Goal: Navigation & Orientation: Understand site structure

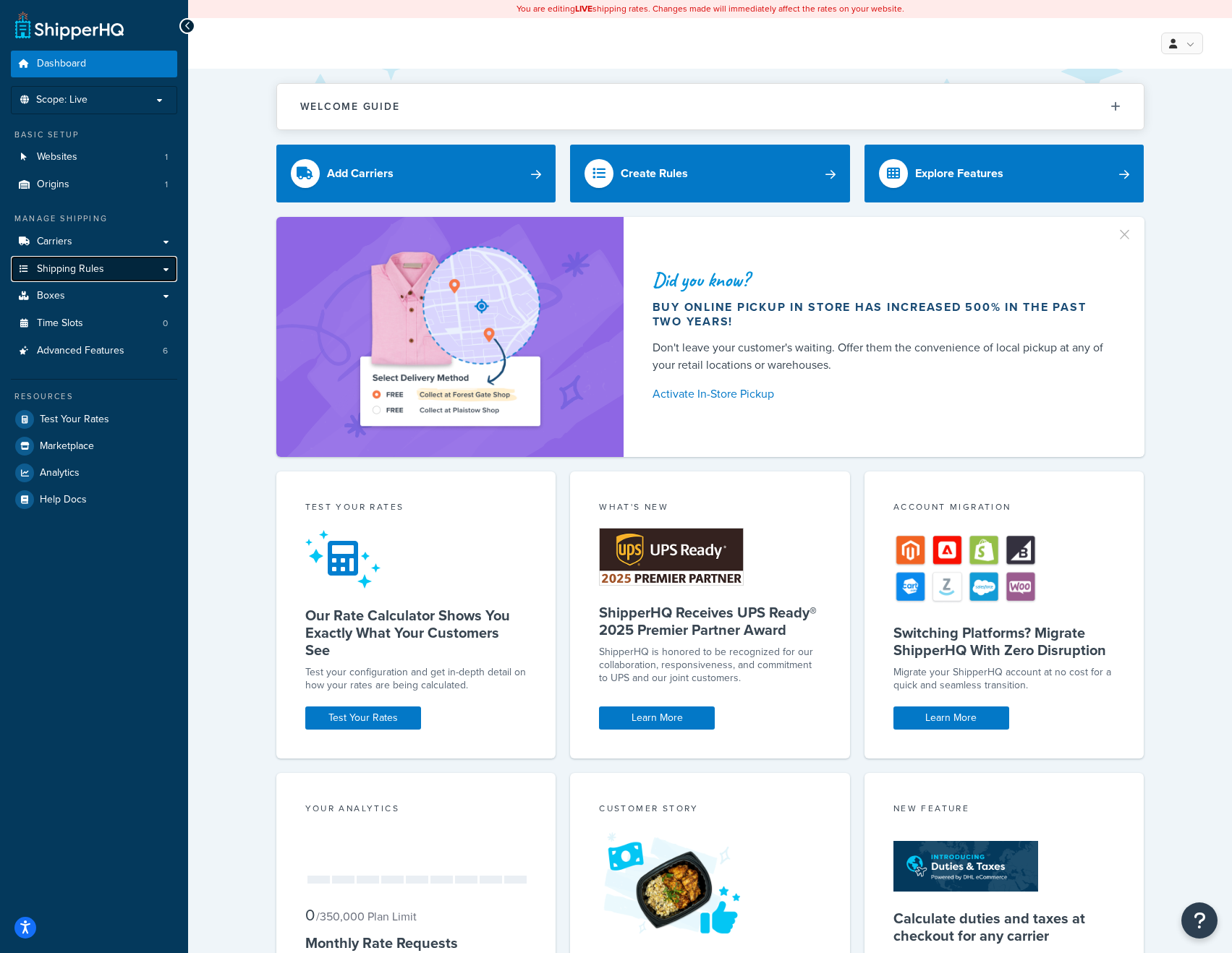
click at [68, 267] on span "Shipping Rules" at bounding box center [69, 269] width 67 height 12
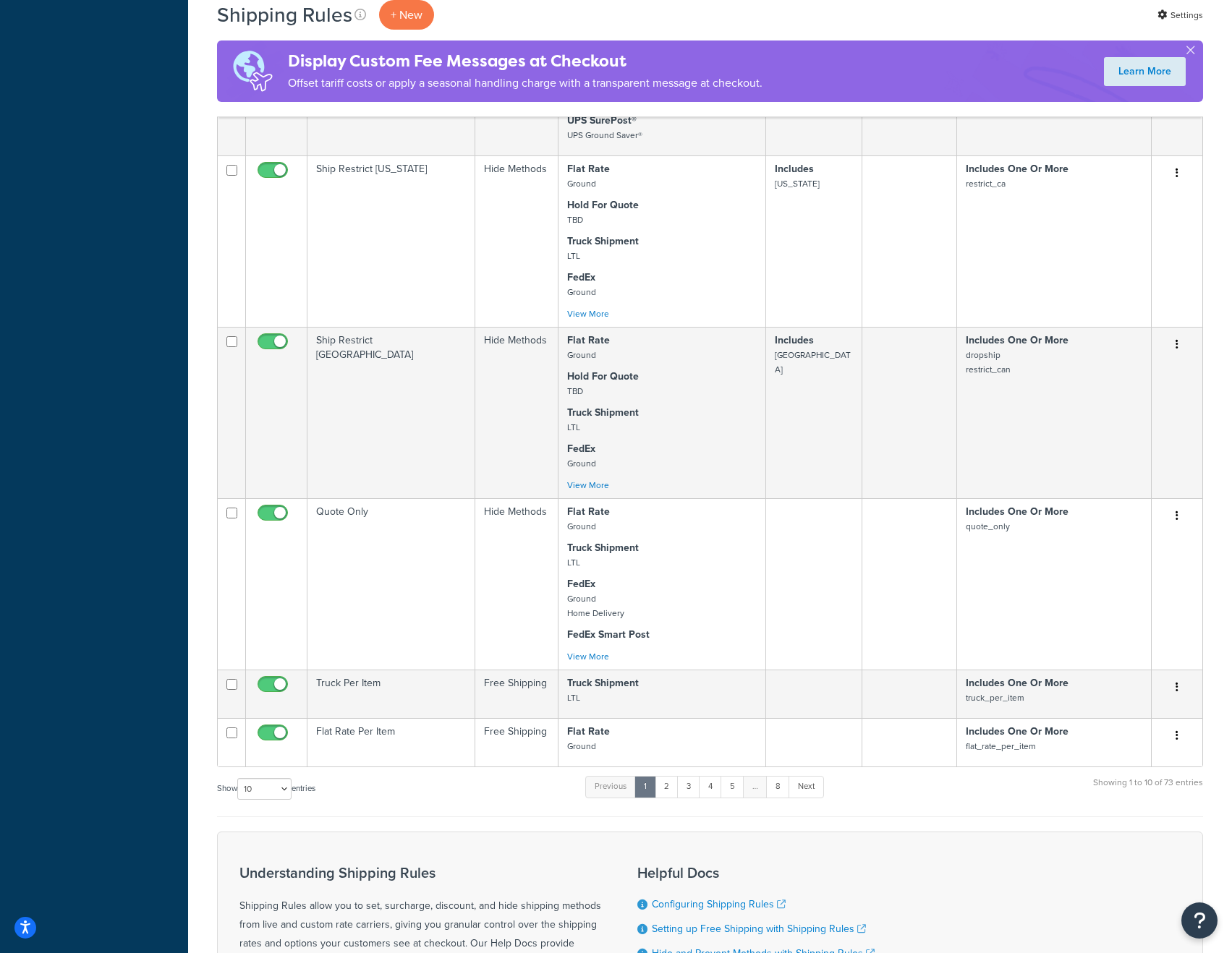
scroll to position [867, 0]
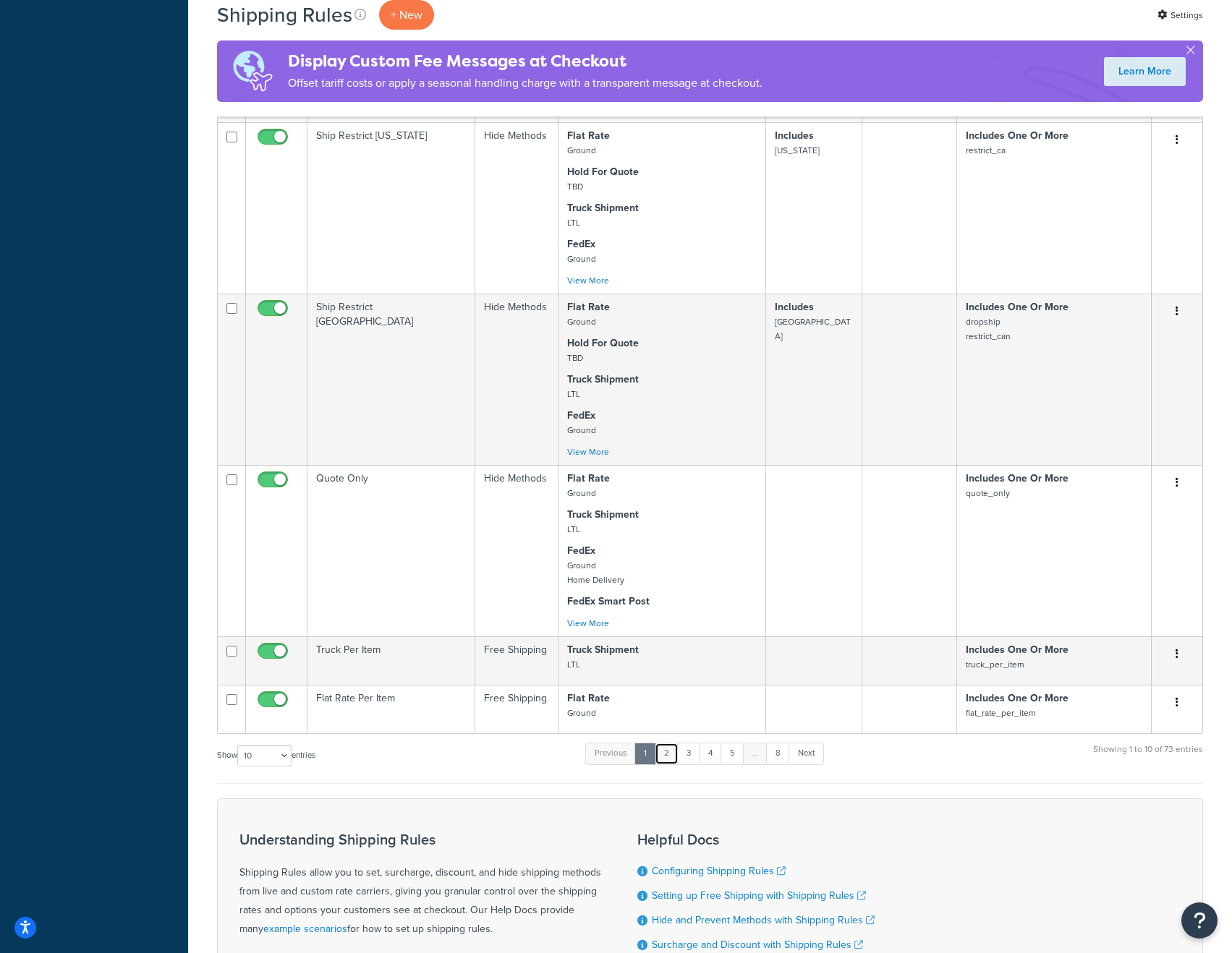
click at [672, 758] on link "2" at bounding box center [666, 753] width 24 height 21
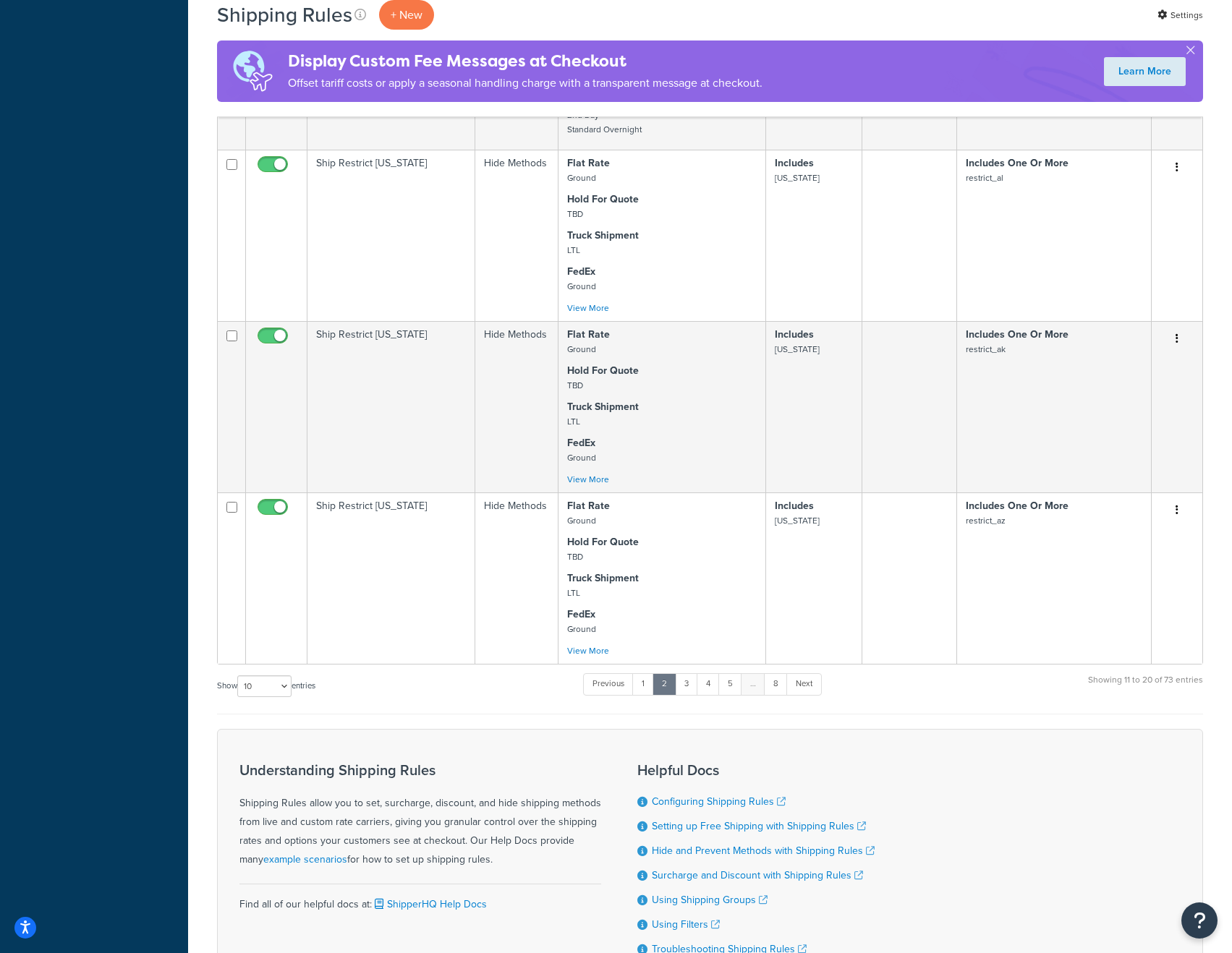
scroll to position [1154, 0]
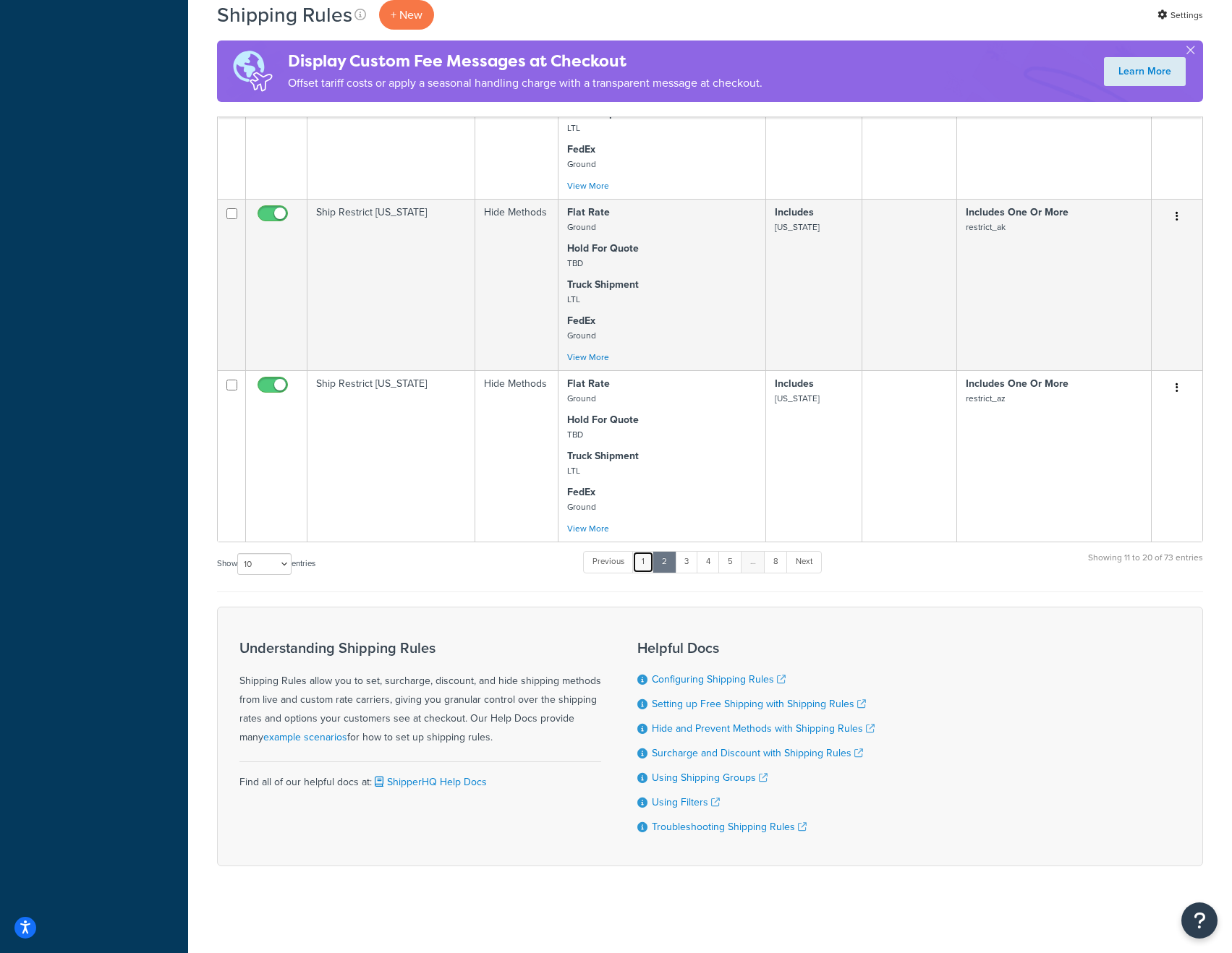
click at [644, 559] on link "1" at bounding box center [643, 562] width 21 height 21
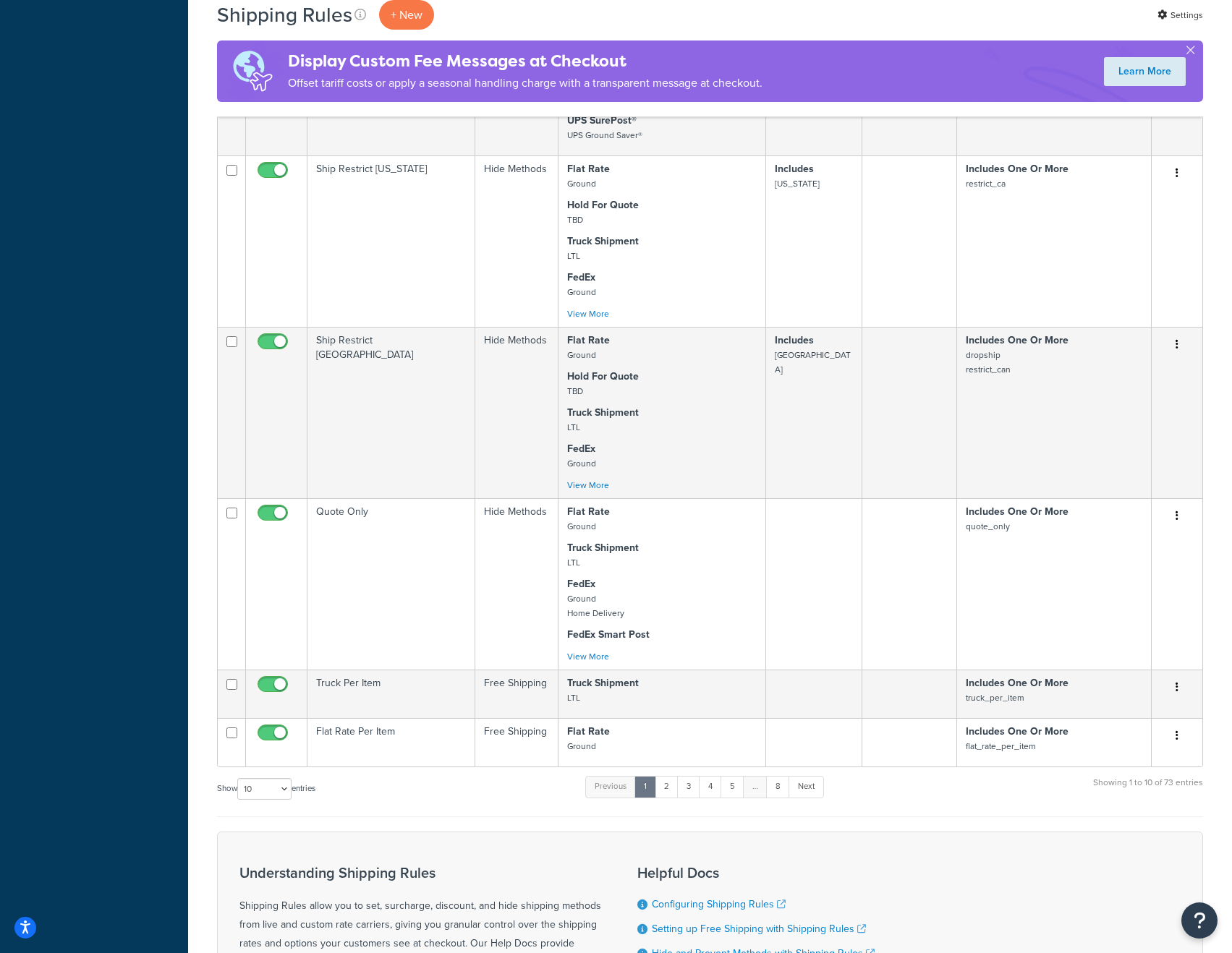
scroll to position [867, 0]
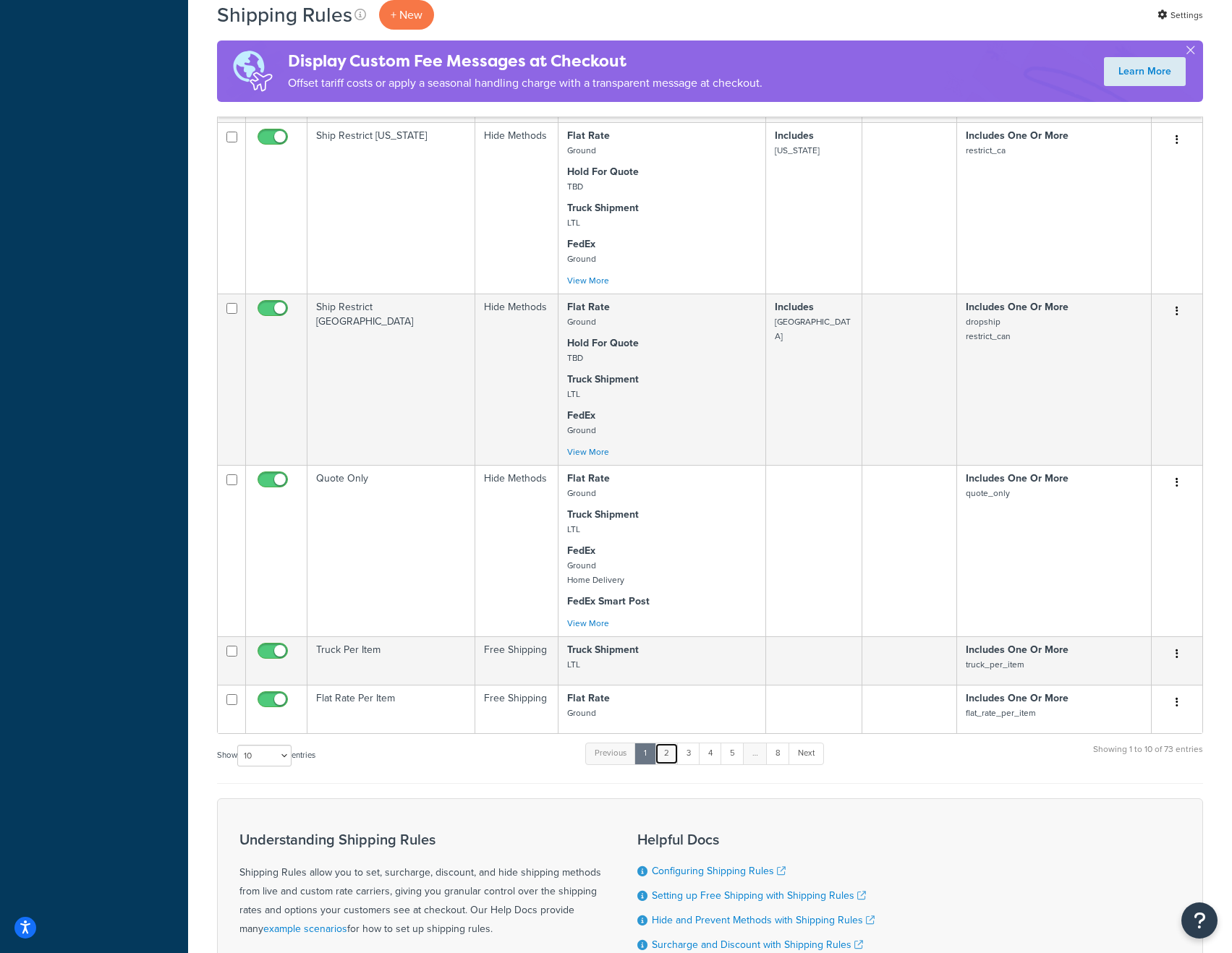
click at [671, 762] on link "2" at bounding box center [666, 753] width 24 height 21
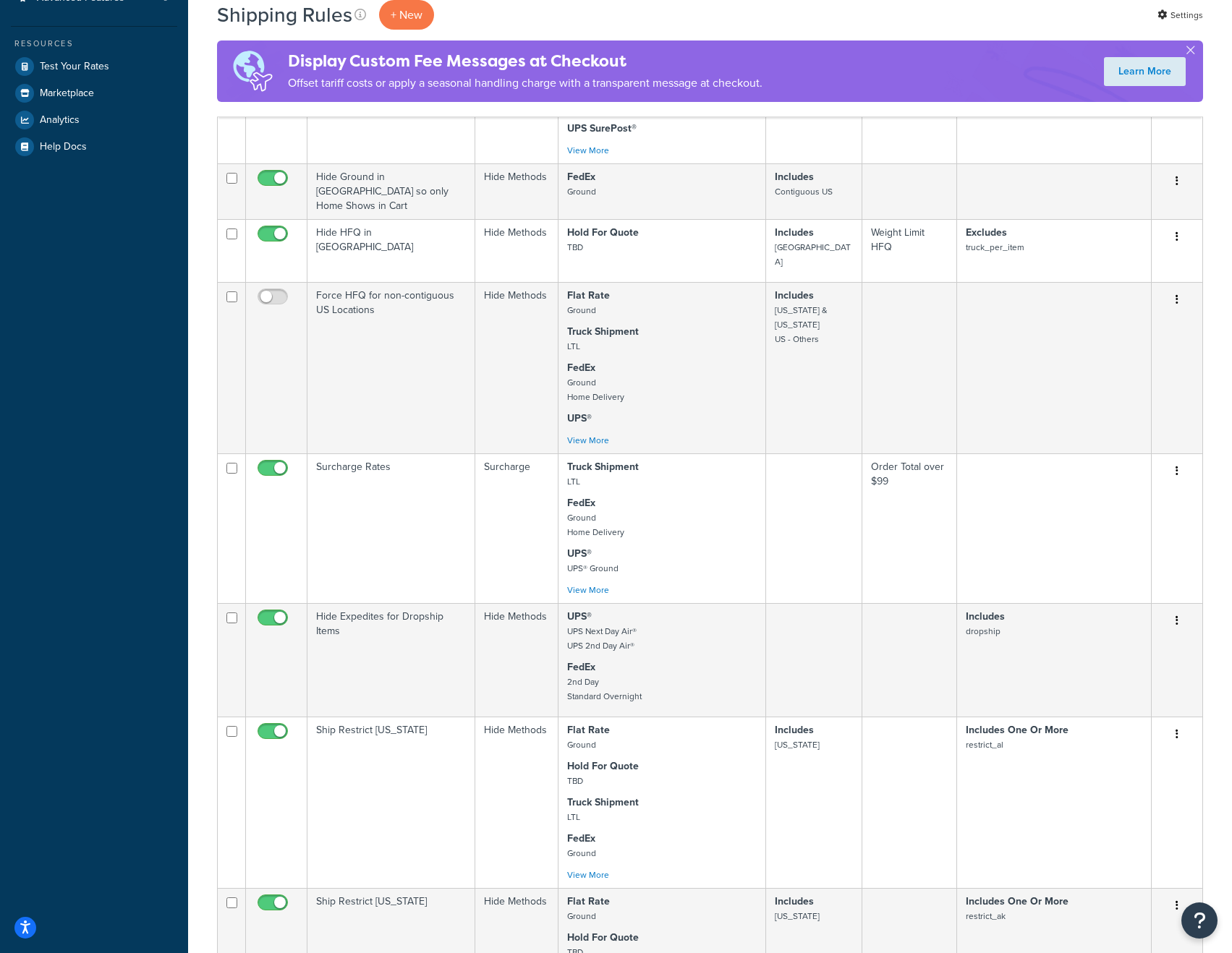
scroll to position [434, 0]
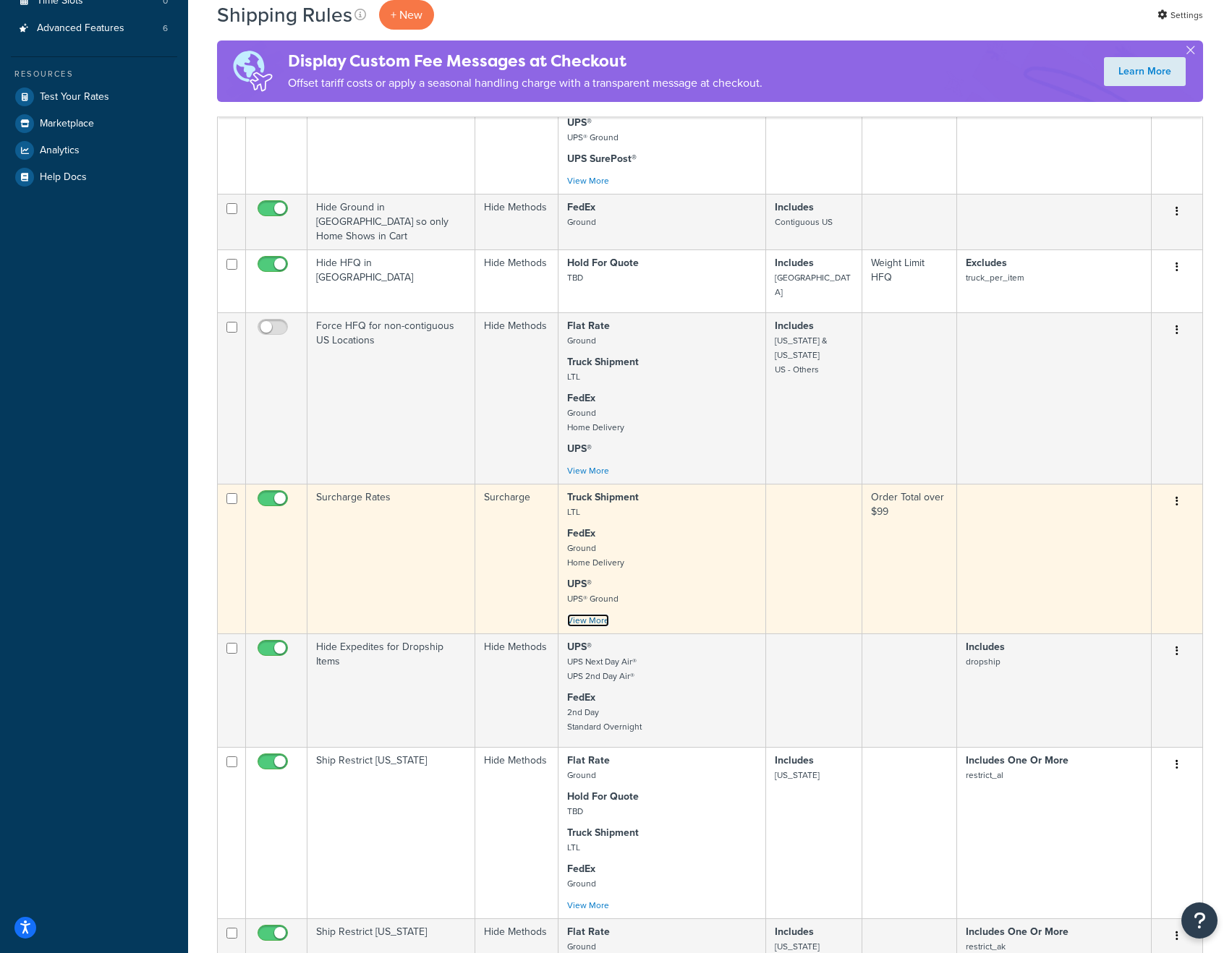
click at [594, 614] on link "View More" at bounding box center [587, 620] width 42 height 13
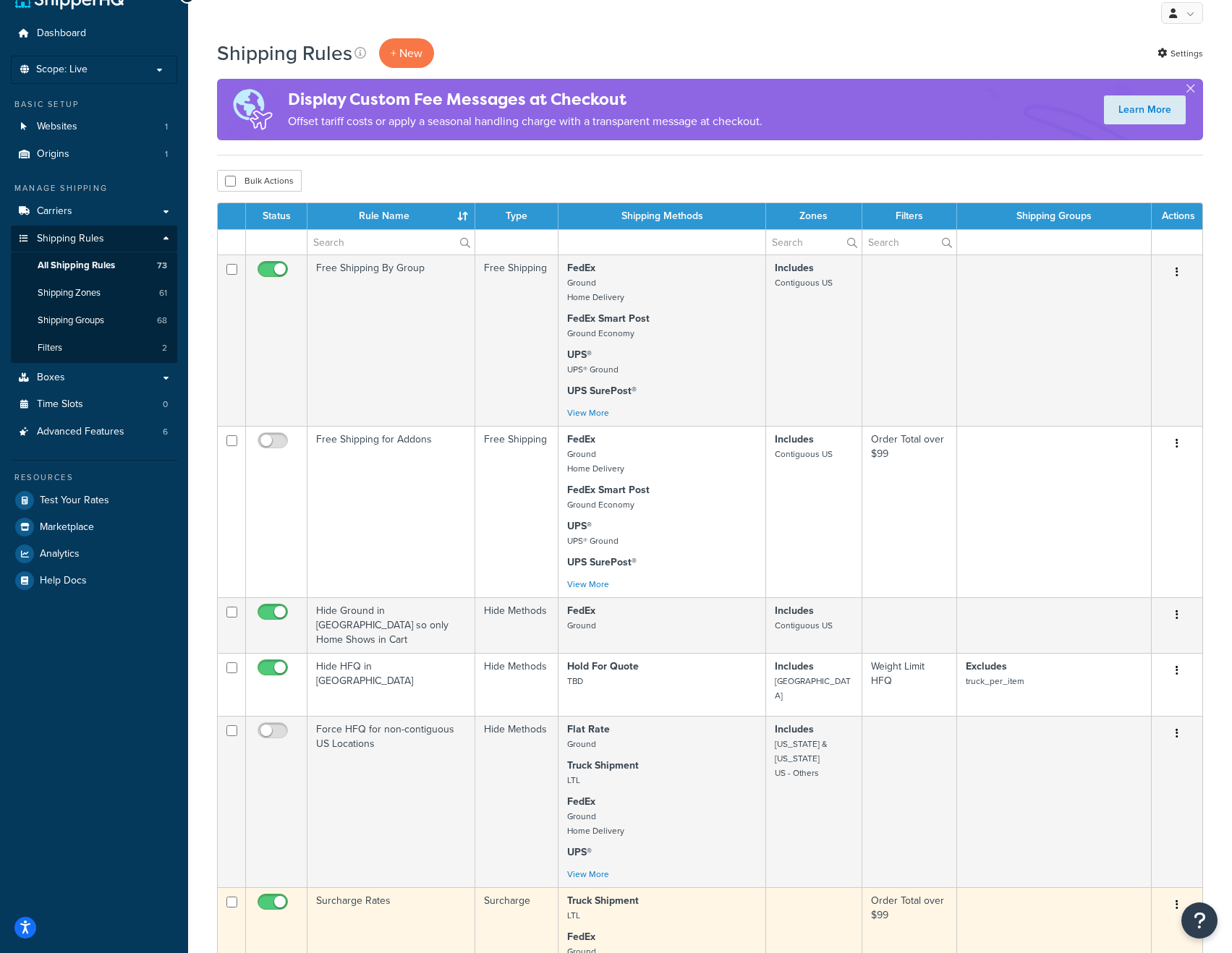
scroll to position [0, 0]
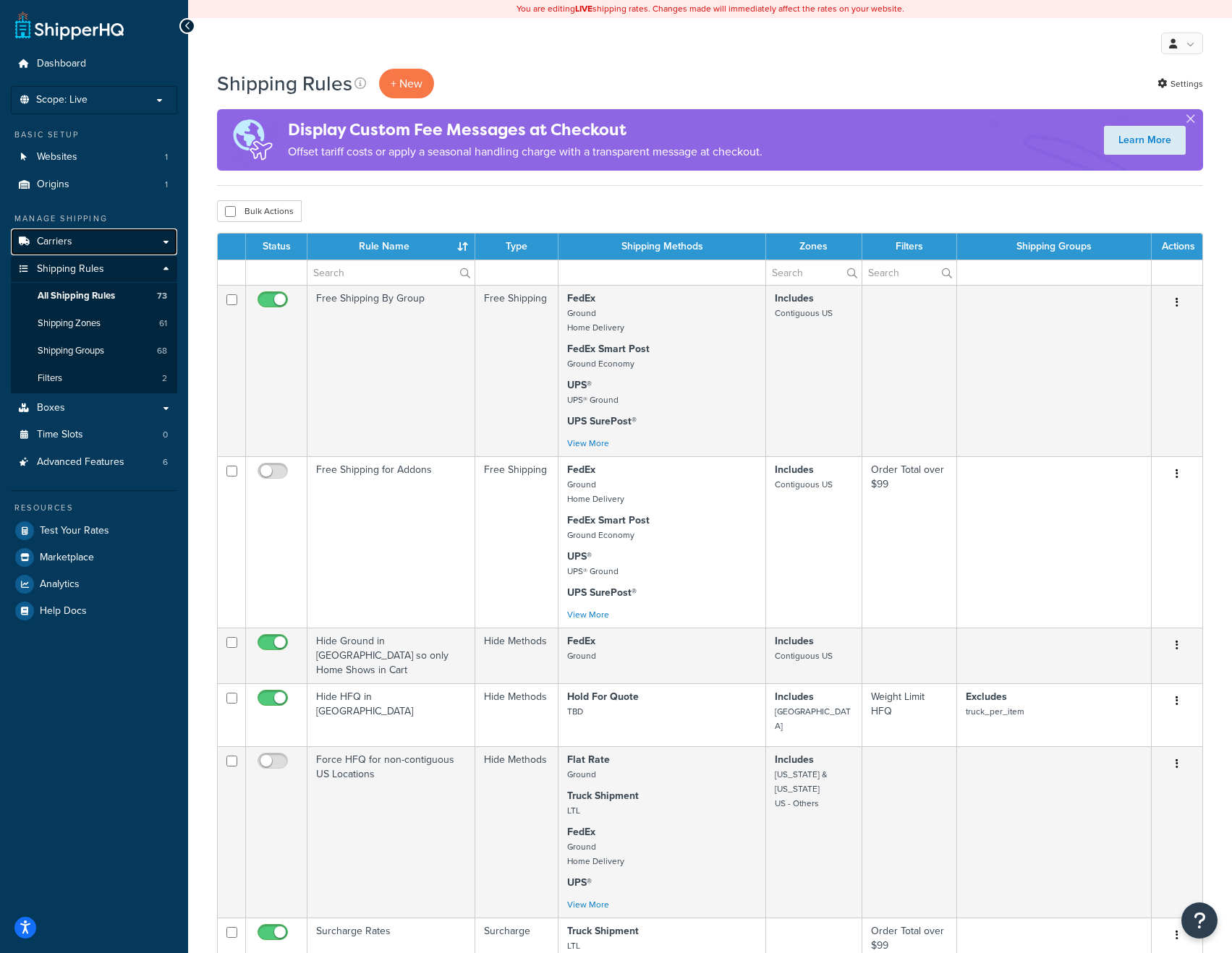
click at [63, 244] on span "Carriers" at bounding box center [54, 242] width 36 height 12
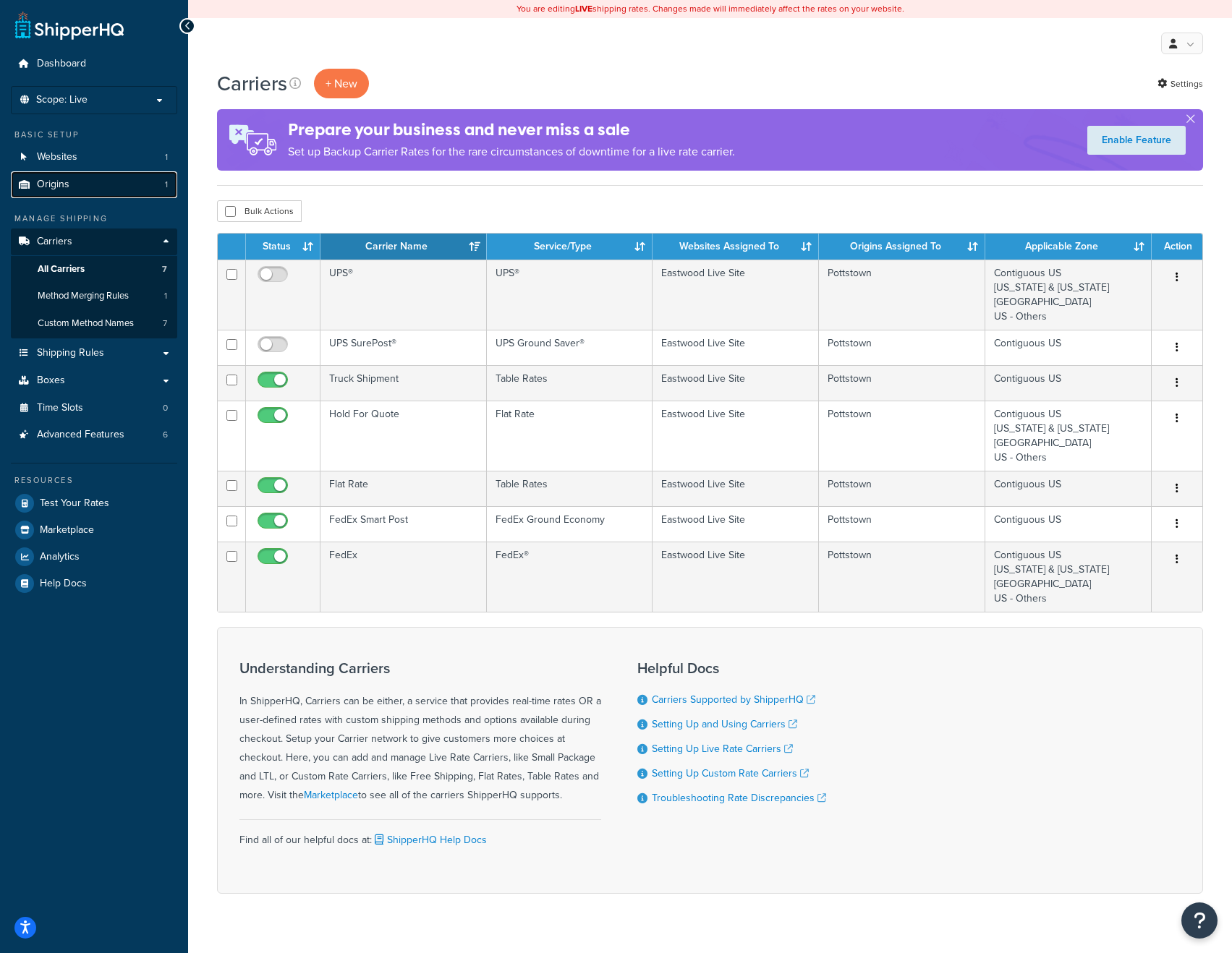
click at [71, 182] on link "Origins 1" at bounding box center [94, 184] width 167 height 27
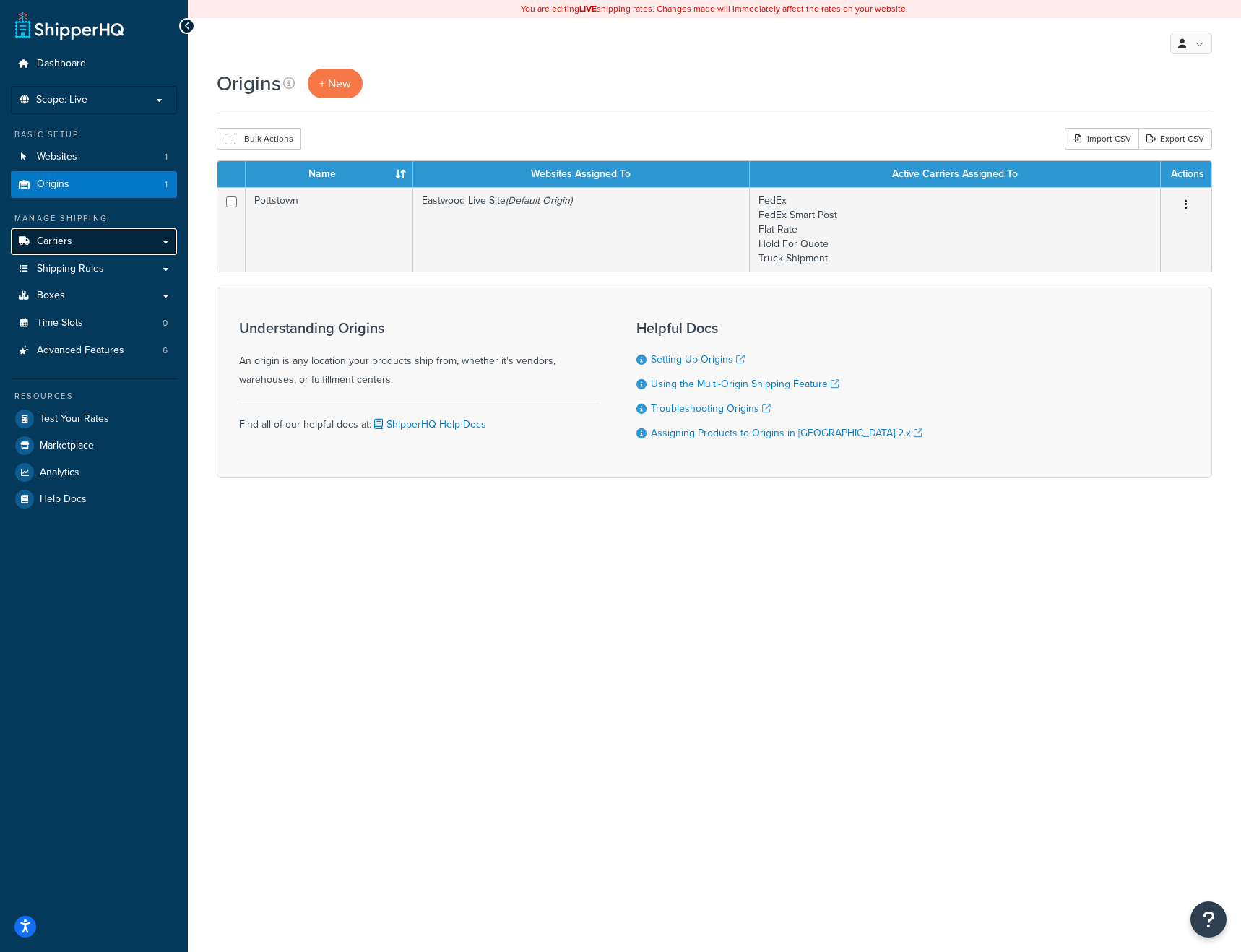
click at [63, 247] on span "Carriers" at bounding box center [54, 242] width 36 height 12
